Goal: Transaction & Acquisition: Download file/media

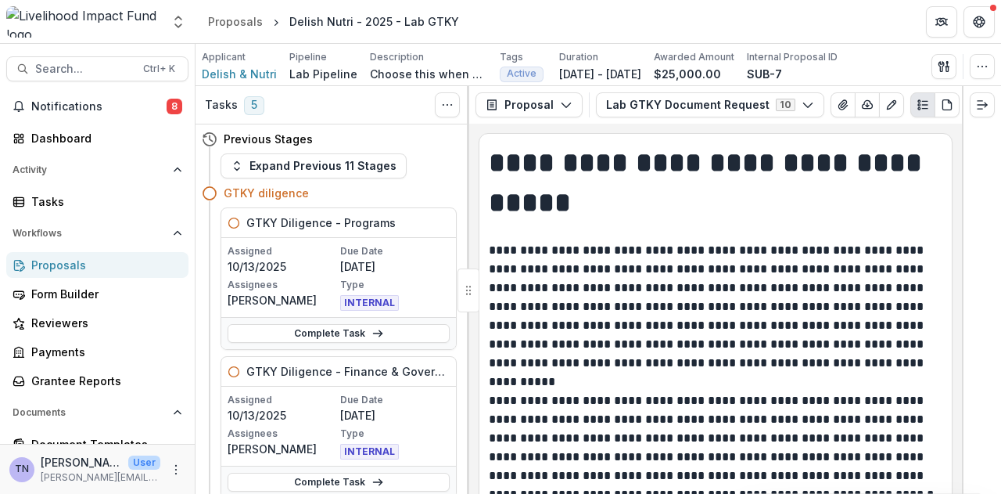
scroll to position [1734, 0]
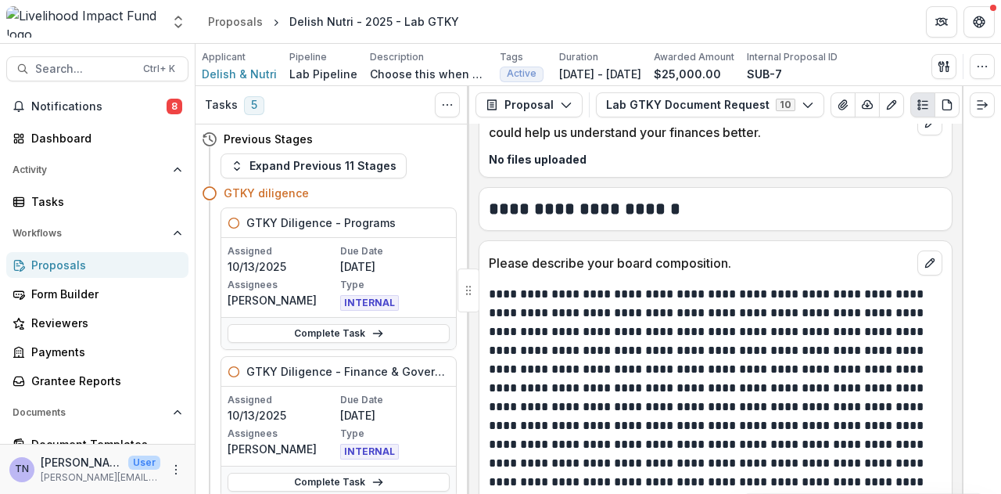
click at [121, 269] on div "Proposals" at bounding box center [103, 265] width 145 height 16
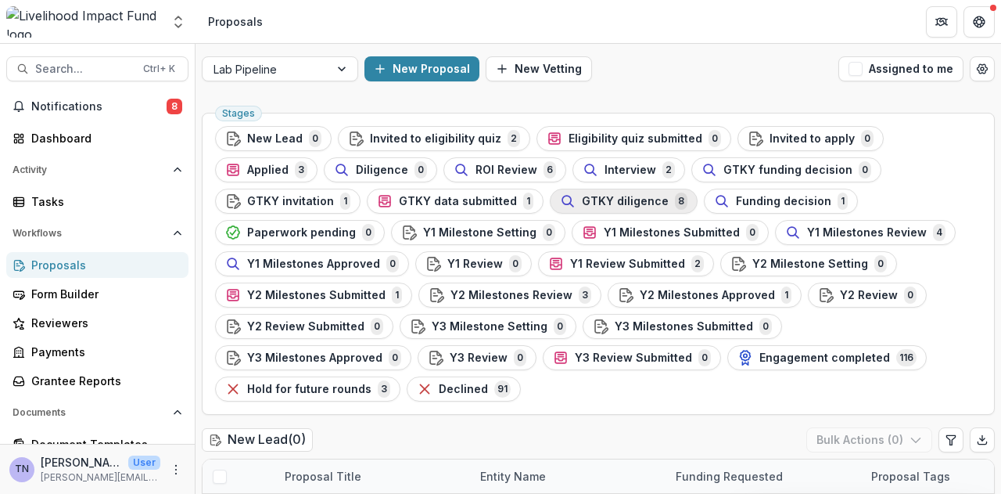
click at [582, 201] on span "GTKY diligence" at bounding box center [625, 201] width 87 height 13
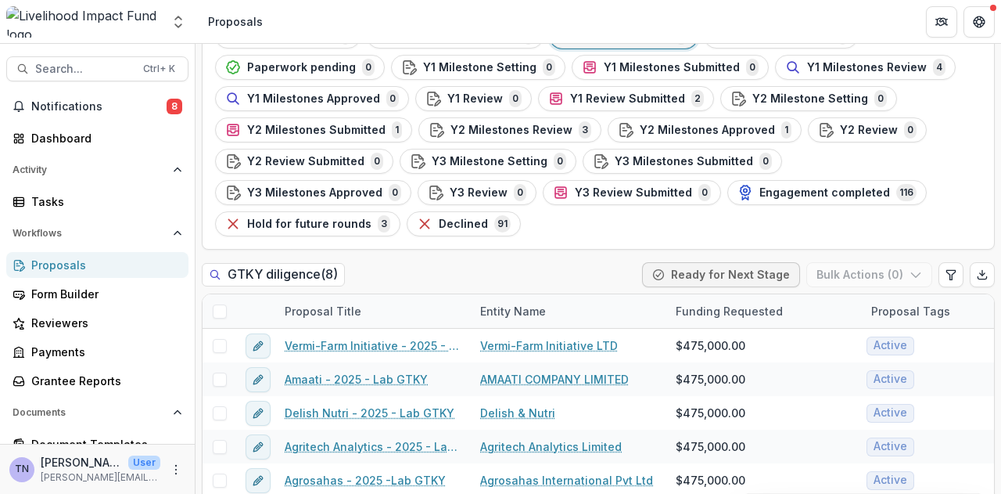
scroll to position [221, 0]
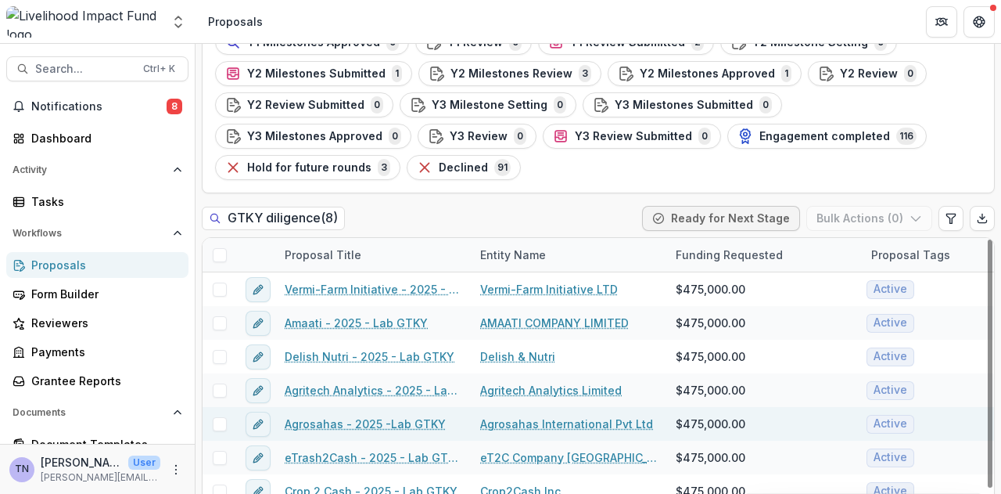
click at [336, 415] on link "Agrosahas - 2025 -Lab GTKY" at bounding box center [365, 423] width 161 height 16
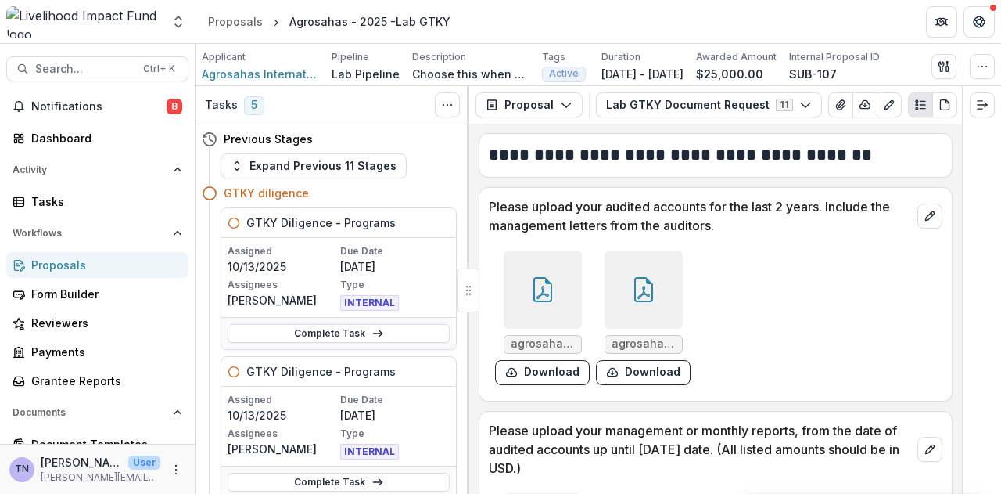
scroll to position [519, 0]
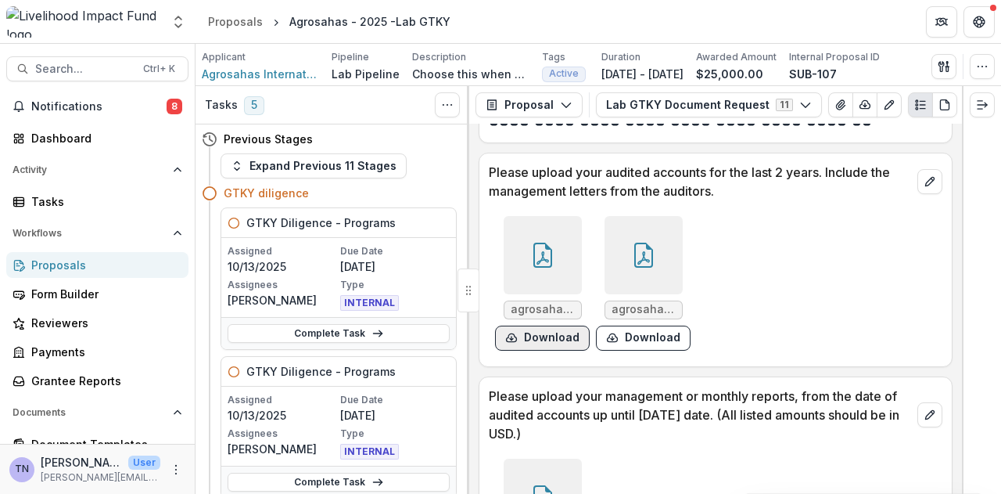
click at [553, 336] on button "Download" at bounding box center [542, 337] width 95 height 25
click at [635, 343] on button "Download" at bounding box center [643, 337] width 95 height 25
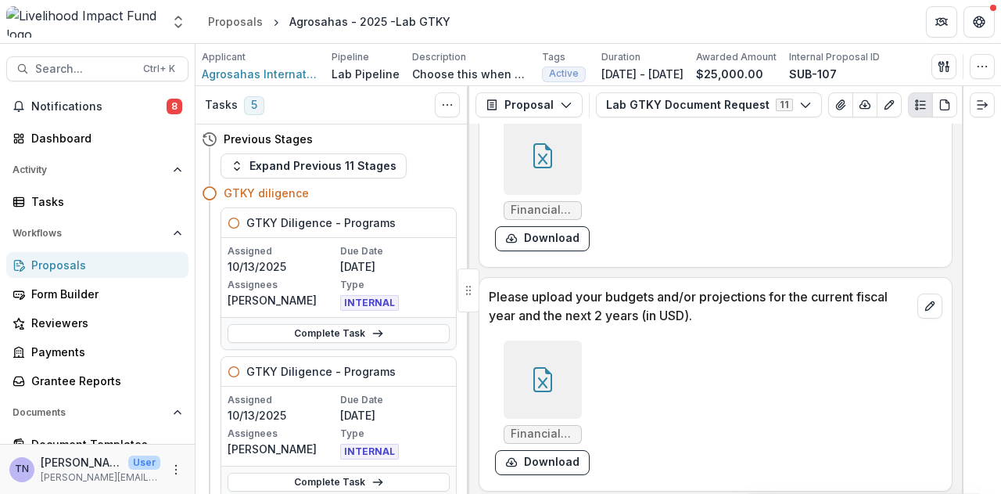
scroll to position [865, 0]
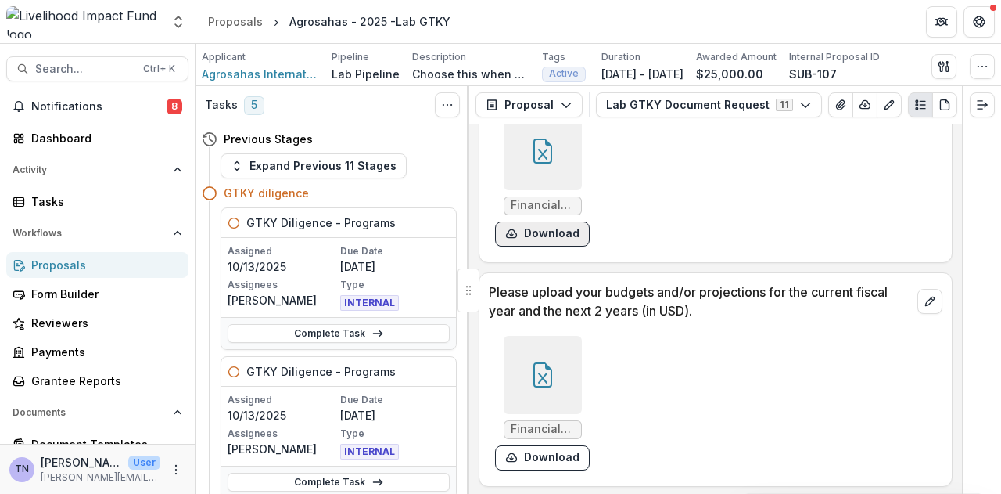
click at [527, 237] on button "Download" at bounding box center [542, 233] width 95 height 25
click at [554, 466] on button "Download" at bounding box center [542, 457] width 95 height 25
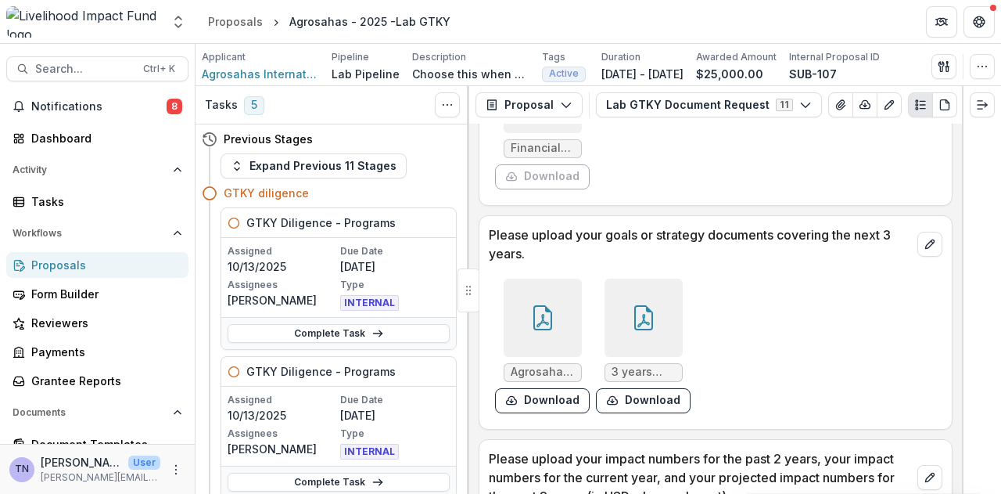
scroll to position [1194, 0]
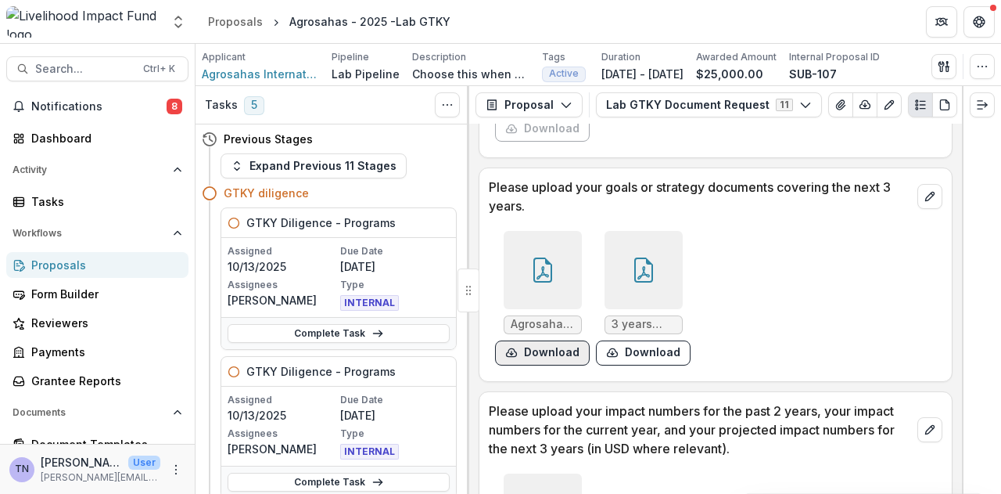
click at [552, 358] on button "Download" at bounding box center [542, 352] width 95 height 25
click at [657, 359] on button "Download" at bounding box center [643, 352] width 95 height 25
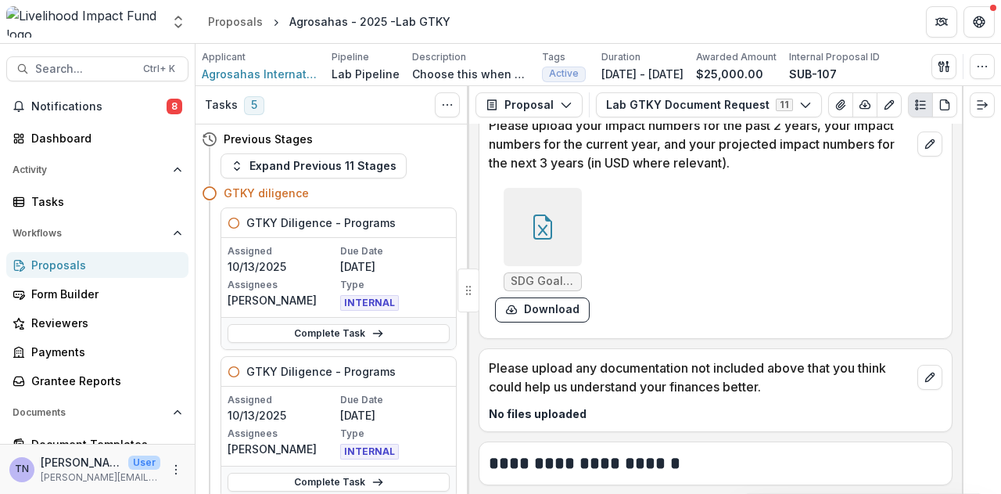
scroll to position [1492, 0]
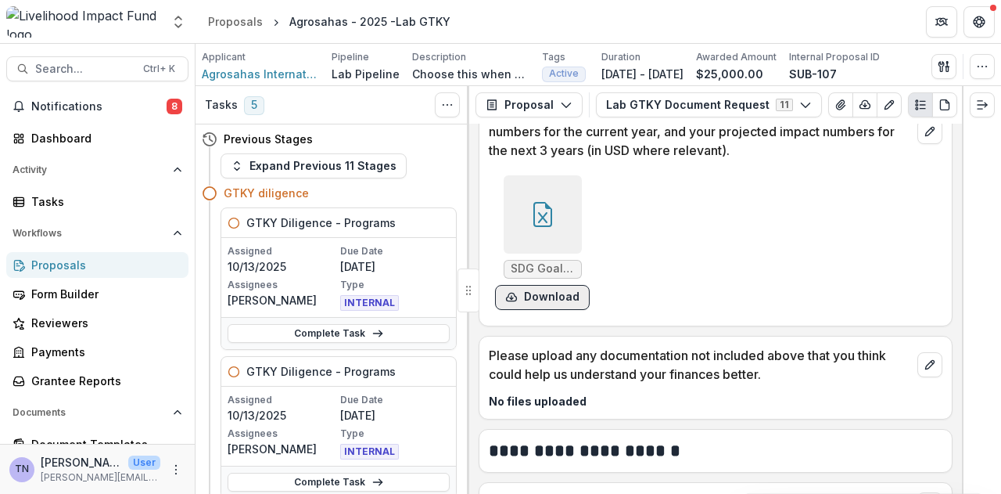
click at [542, 300] on button "Download" at bounding box center [542, 297] width 95 height 25
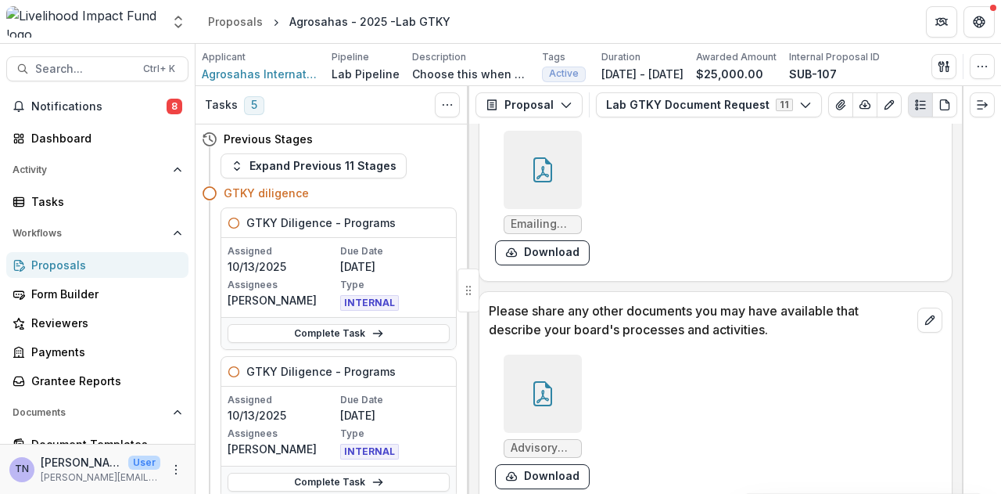
scroll to position [2336, 0]
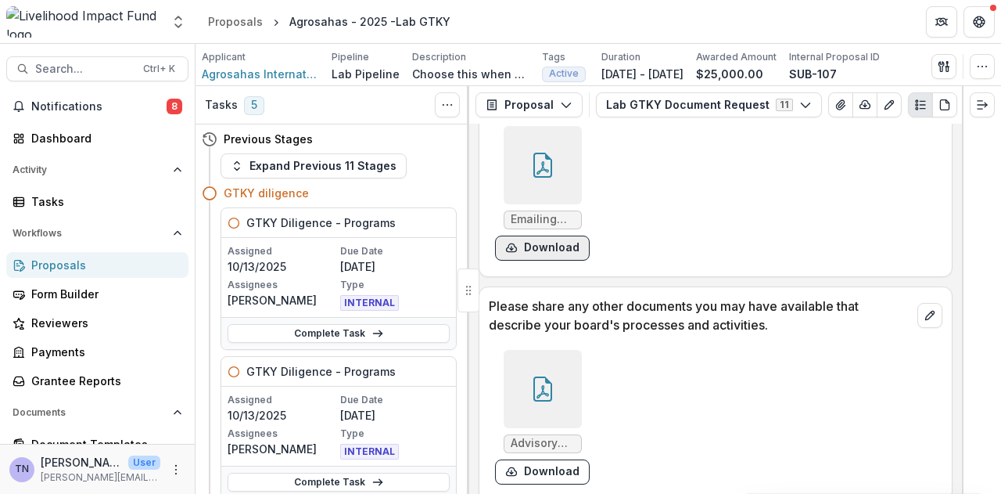
click at [533, 257] on button "Download" at bounding box center [542, 248] width 95 height 25
click at [559, 484] on button "Download" at bounding box center [542, 471] width 95 height 25
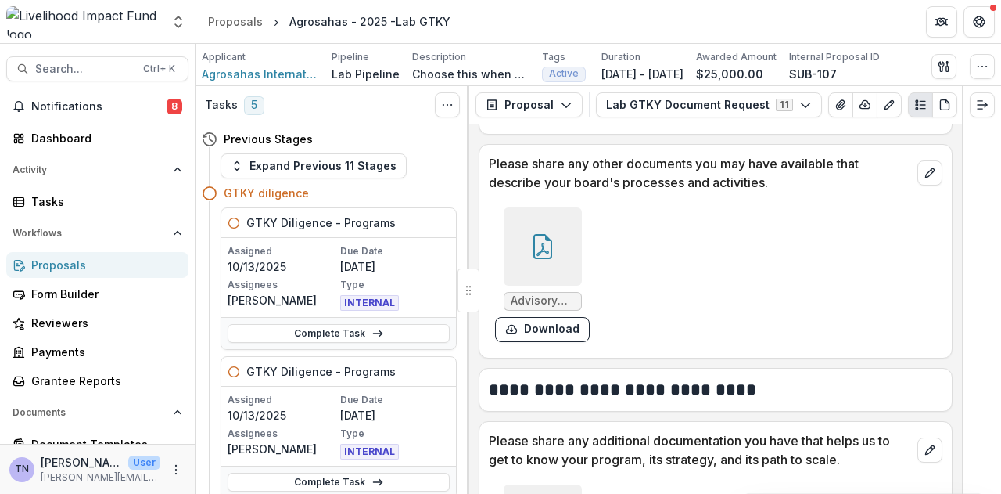
scroll to position [2600, 0]
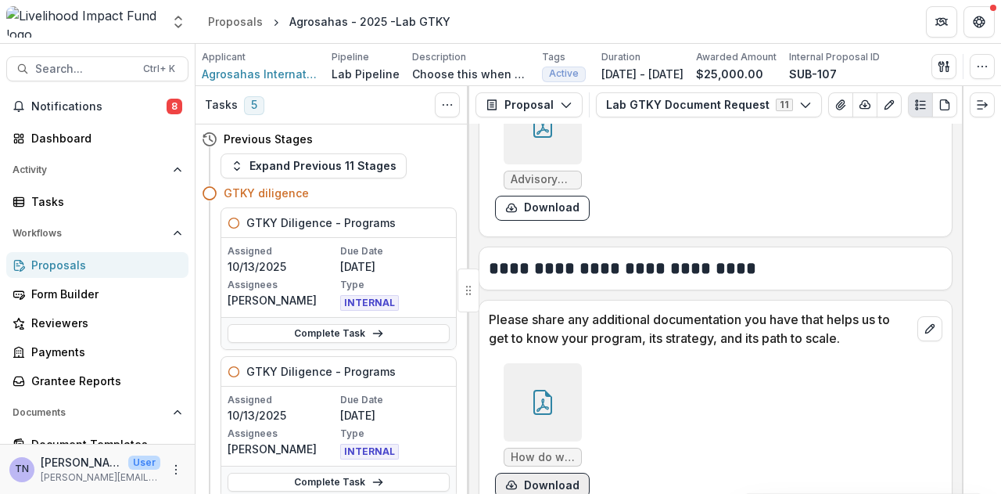
click at [549, 487] on button "Download" at bounding box center [542, 485] width 95 height 25
